Goal: Task Accomplishment & Management: Manage account settings

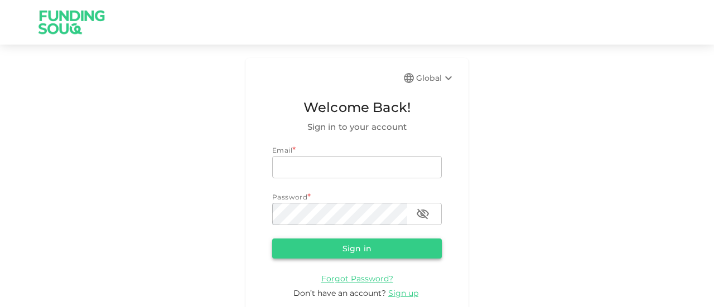
type input "[EMAIL_ADDRESS][DOMAIN_NAME]"
click at [356, 247] on button "Sign in" at bounding box center [357, 249] width 170 height 20
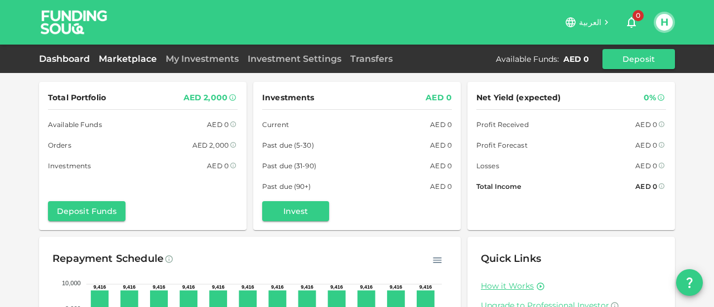
click at [121, 60] on link "Marketplace" at bounding box center [127, 59] width 67 height 11
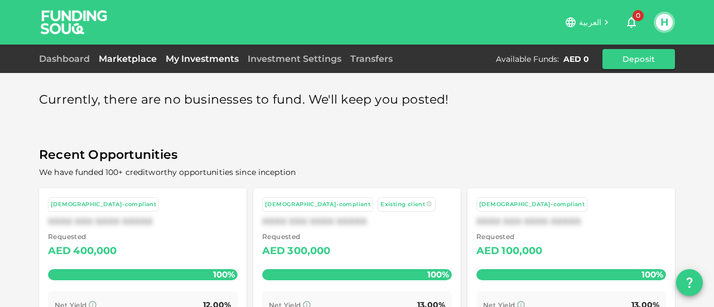
click at [185, 59] on link "My Investments" at bounding box center [202, 59] width 82 height 11
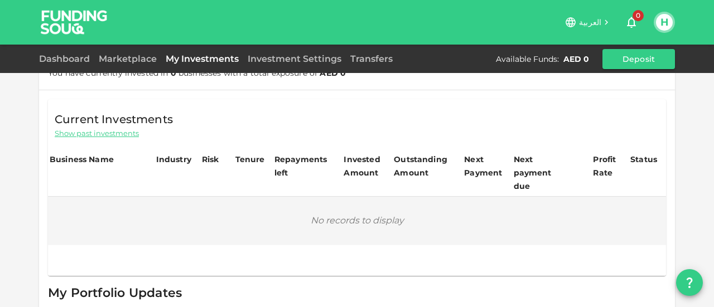
scroll to position [112, 0]
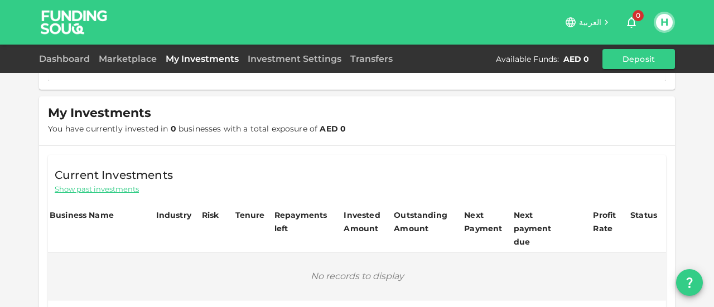
click at [81, 186] on span "Show past investments" at bounding box center [97, 189] width 84 height 11
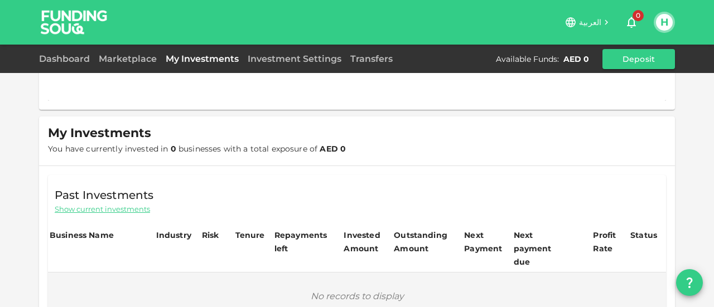
scroll to position [74, 0]
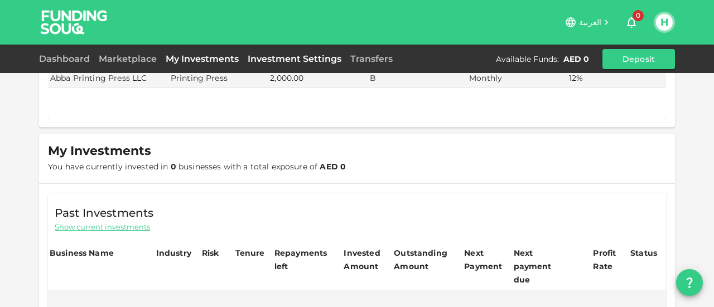
click at [279, 61] on link "Investment Settings" at bounding box center [294, 59] width 103 height 11
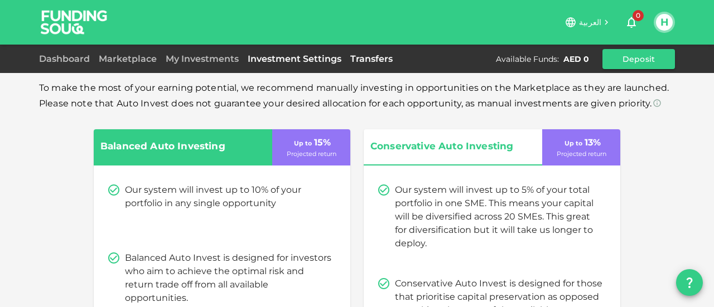
click at [377, 56] on link "Transfers" at bounding box center [371, 59] width 51 height 11
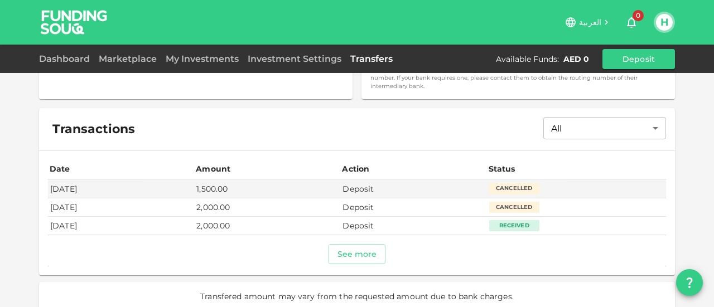
scroll to position [338, 0]
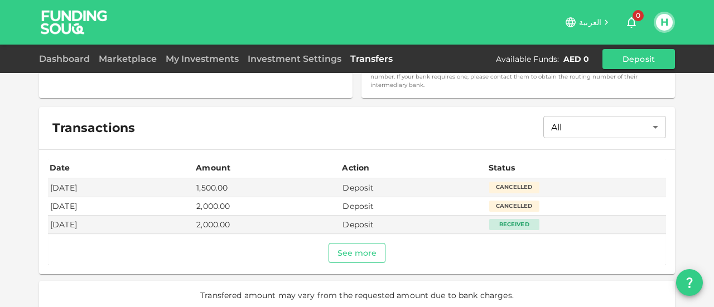
click at [362, 248] on button "See more" at bounding box center [357, 253] width 57 height 20
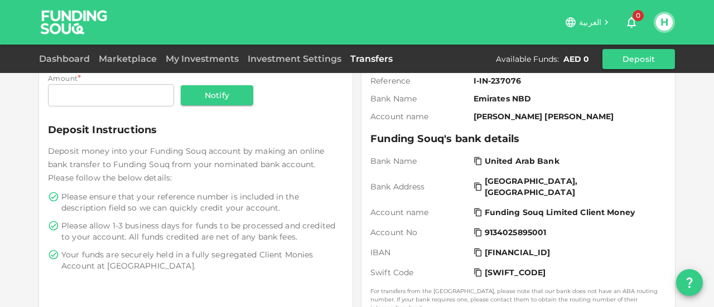
scroll to position [0, 0]
